Goal: Task Accomplishment & Management: Manage account settings

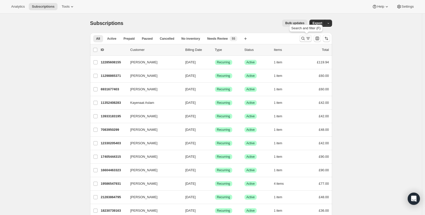
click at [305, 38] on icon "Search and filter results" at bounding box center [303, 38] width 5 height 5
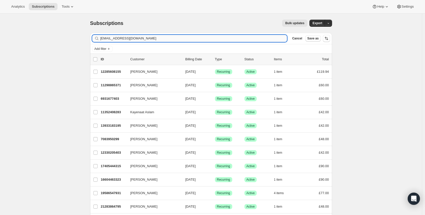
type input "[EMAIL_ADDRESS][DOMAIN_NAME]"
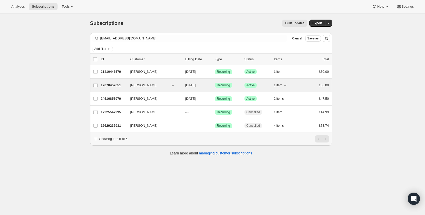
click at [116, 84] on p "17070457051" at bounding box center [113, 85] width 25 height 5
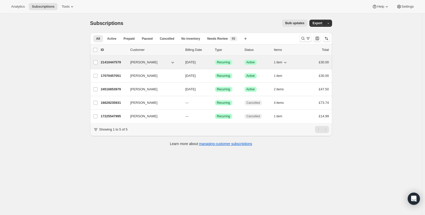
click at [134, 62] on span "[PERSON_NAME]" at bounding box center [143, 62] width 27 height 5
click at [110, 61] on p "21410447579" at bounding box center [113, 62] width 25 height 5
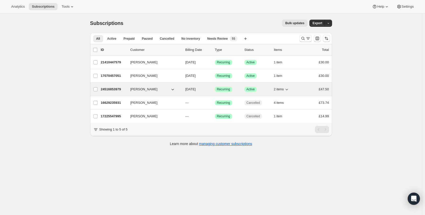
click at [137, 89] on span "[PERSON_NAME]" at bounding box center [143, 89] width 27 height 5
click at [117, 89] on p "24516853979" at bounding box center [113, 89] width 25 height 5
